Goal: Transaction & Acquisition: Download file/media

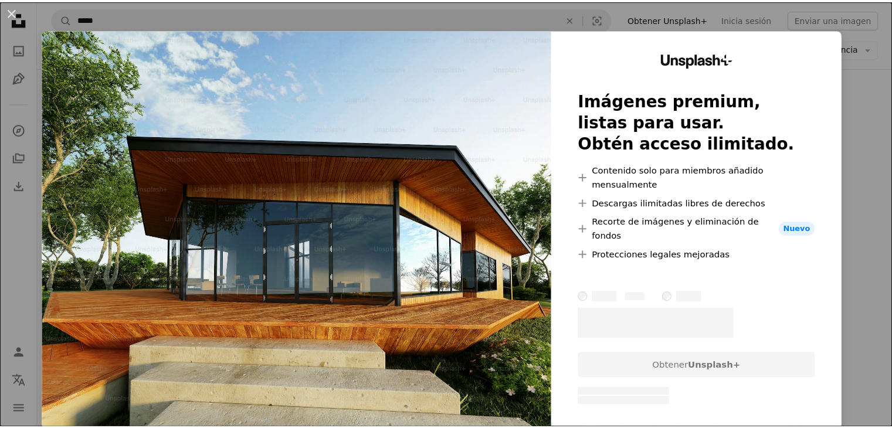
scroll to position [0, 51]
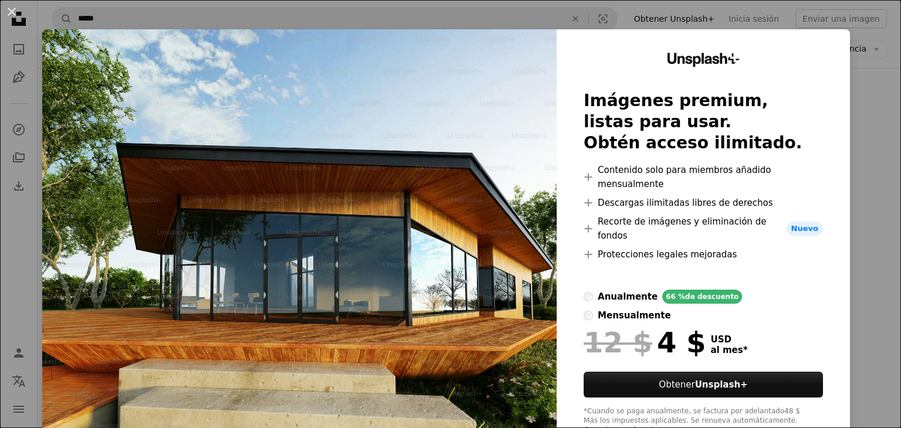
click at [872, 153] on div "An X shape Unsplash+ Imágenes premium, listas para usar. Obtén acceso ilimitado…" at bounding box center [450, 214] width 901 height 428
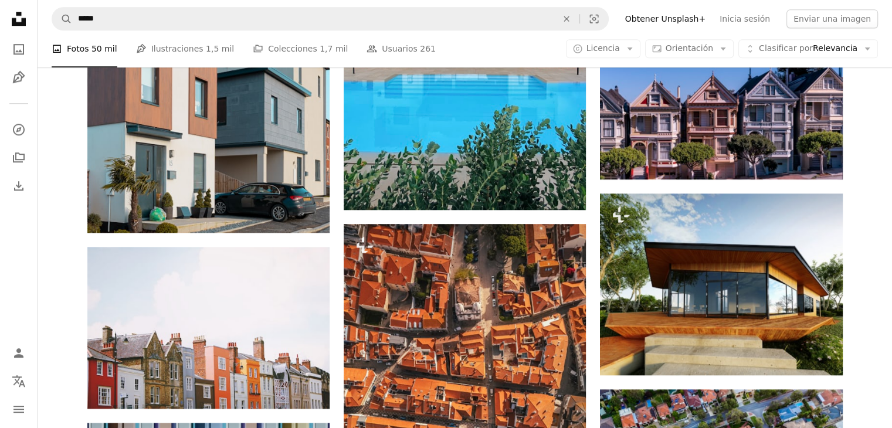
scroll to position [957, 0]
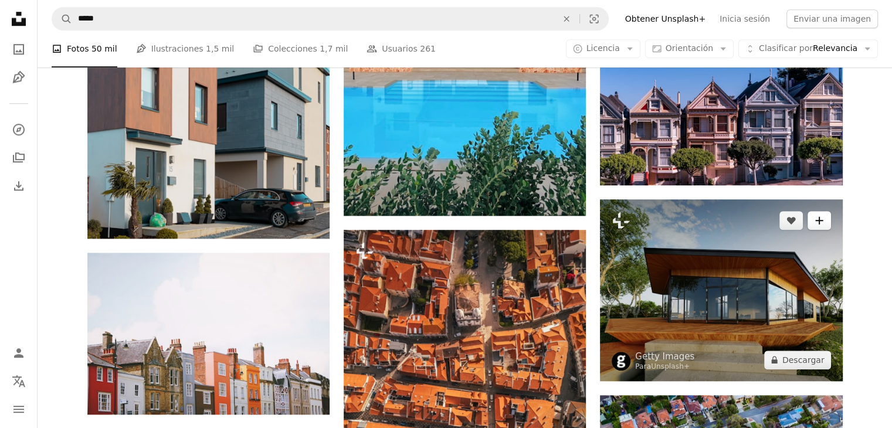
click at [823, 217] on icon "A plus sign" at bounding box center [818, 220] width 9 height 9
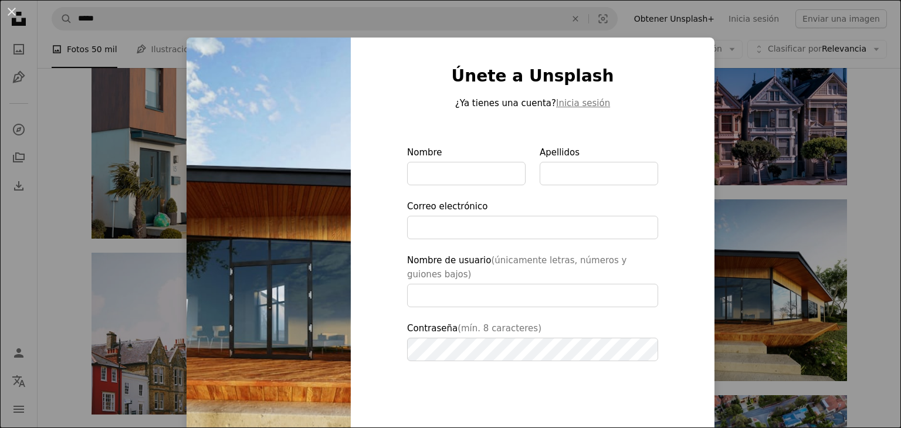
click at [871, 254] on div "An X shape Únete a Unsplash ¿Ya tienes una cuenta? Inicia sesión Nombre Apellid…" at bounding box center [450, 214] width 901 height 428
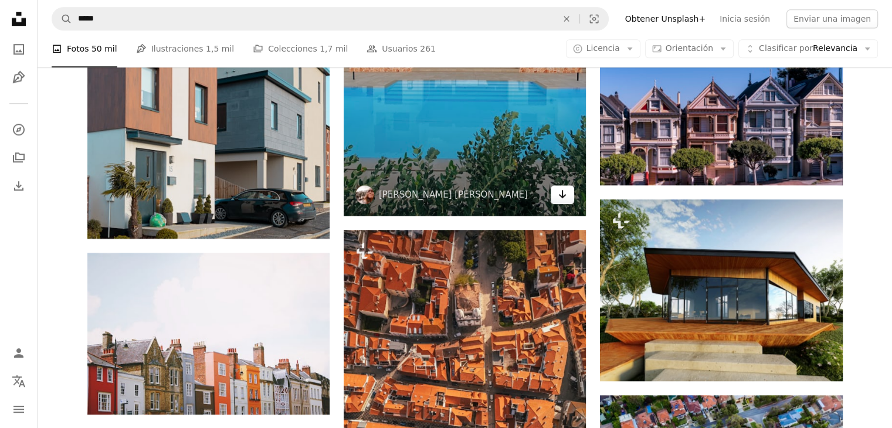
click at [561, 196] on icon "Descargar" at bounding box center [563, 194] width 8 height 8
